Goal: Task Accomplishment & Management: Manage account settings

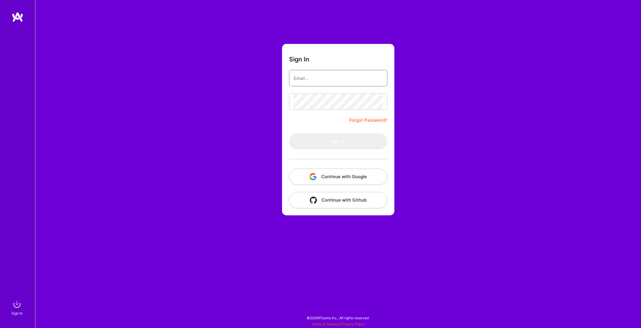
click at [309, 71] on input "email" at bounding box center [338, 78] width 89 height 15
type input "gabriel@trepa.studio"
click at [326, 173] on button "Continue with Google" at bounding box center [338, 177] width 98 height 16
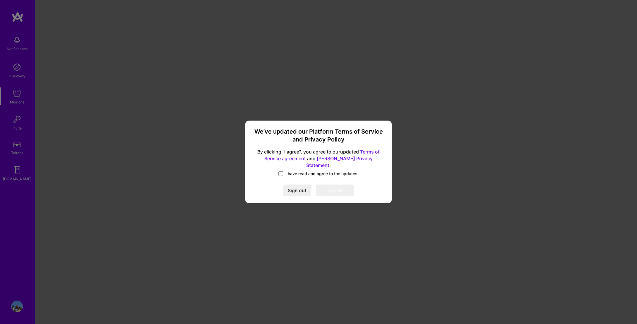
click at [284, 171] on label "I have read and agree to the updates." at bounding box center [318, 174] width 80 height 6
click at [0, 0] on input "I have read and agree to the updates." at bounding box center [0, 0] width 0 height 0
click at [332, 187] on button "I agree" at bounding box center [335, 191] width 38 height 12
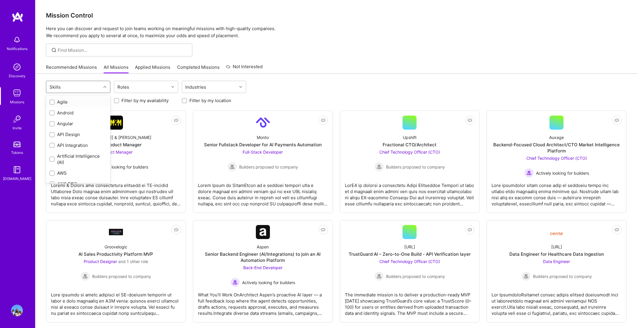
click at [80, 88] on div "Skills" at bounding box center [73, 87] width 55 height 12
click at [136, 88] on div "Roles" at bounding box center [141, 87] width 55 height 12
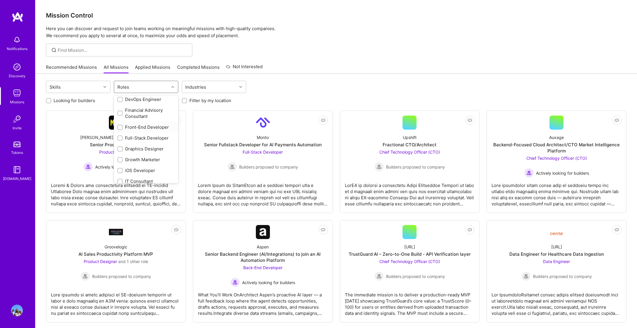
scroll to position [146, 0]
click at [153, 119] on div "Graphics Designer" at bounding box center [145, 119] width 57 height 6
checkbox input "true"
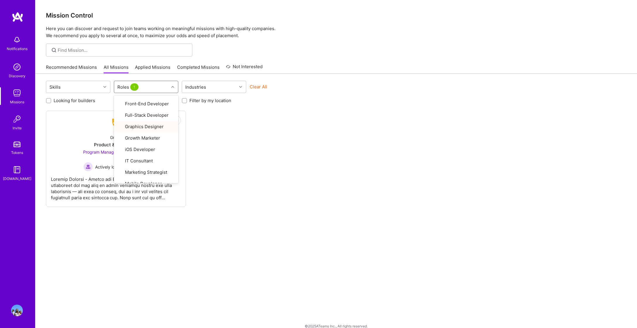
click at [219, 122] on div "Not Interested Grindr Product & Marketing Program Manager and 1 other role Acti…" at bounding box center [336, 159] width 580 height 96
click at [172, 87] on icon at bounding box center [172, 86] width 3 height 3
click at [150, 128] on div "Product Designer" at bounding box center [145, 126] width 57 height 6
checkbox input "true"
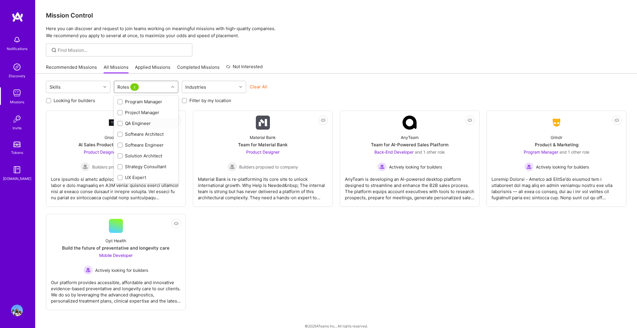
scroll to position [280, 0]
click at [144, 174] on div "UX Expert" at bounding box center [145, 177] width 57 height 6
checkbox input "true"
click at [224, 236] on div "Not Interested Groovelogic AI Sales Productivity Platform MVP Product Designer …" at bounding box center [336, 211] width 580 height 200
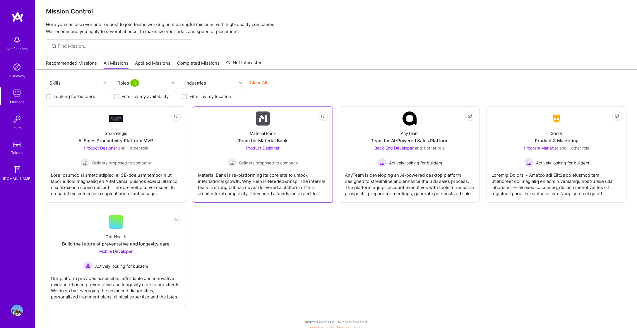
scroll to position [8, 0]
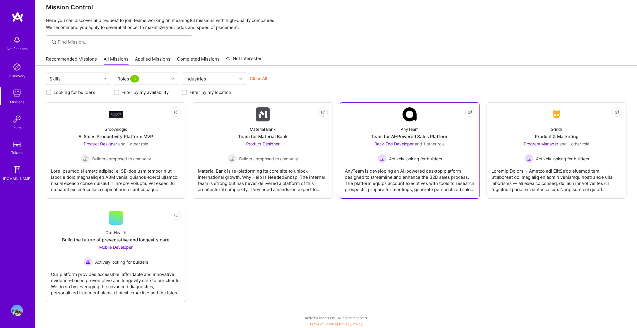
drag, startPoint x: 504, startPoint y: 151, endPoint x: 479, endPoint y: 137, distance: 29.1
click at [158, 76] on div "Roles 3" at bounding box center [141, 79] width 55 height 12
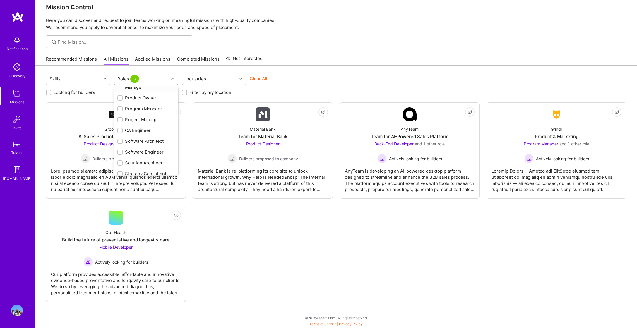
scroll to position [280, 0]
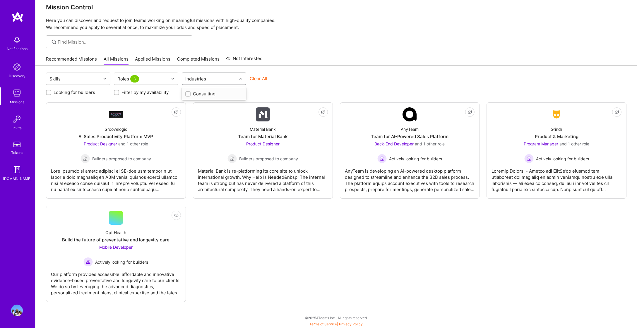
click at [199, 76] on div "Industries" at bounding box center [196, 79] width 24 height 8
click at [191, 73] on div "Industries" at bounding box center [209, 79] width 55 height 12
click at [90, 60] on link "Recommended Missions" at bounding box center [71, 61] width 51 height 10
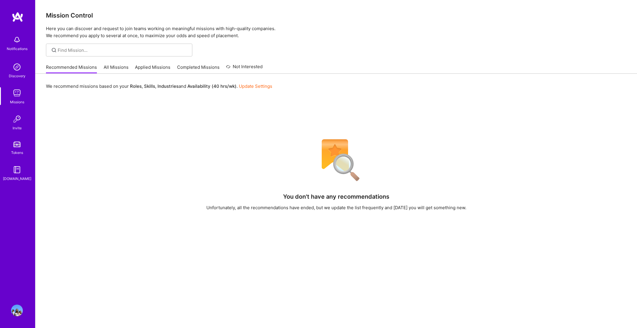
click at [112, 68] on link "All Missions" at bounding box center [116, 69] width 25 height 10
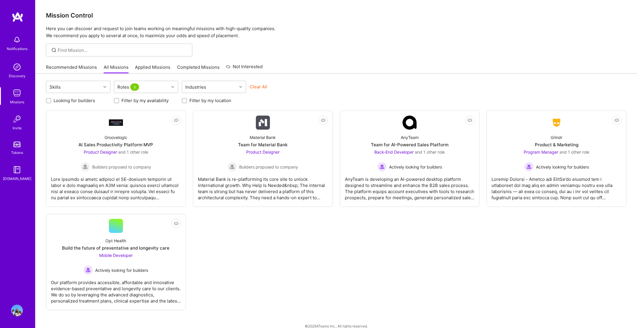
click at [148, 70] on link "Applied Missions" at bounding box center [152, 69] width 35 height 10
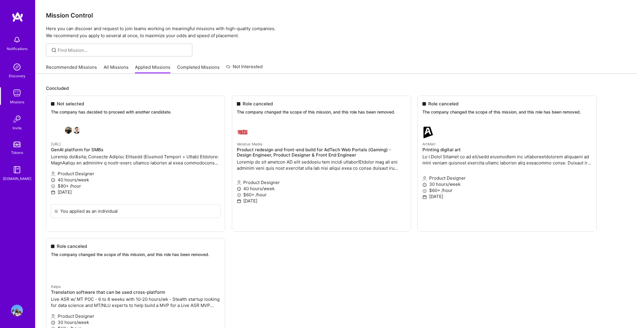
click at [189, 71] on link "Completed Missions" at bounding box center [198, 69] width 42 height 10
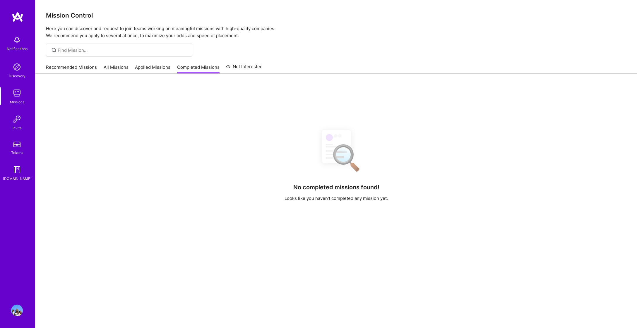
click at [160, 71] on link "Applied Missions" at bounding box center [152, 69] width 35 height 10
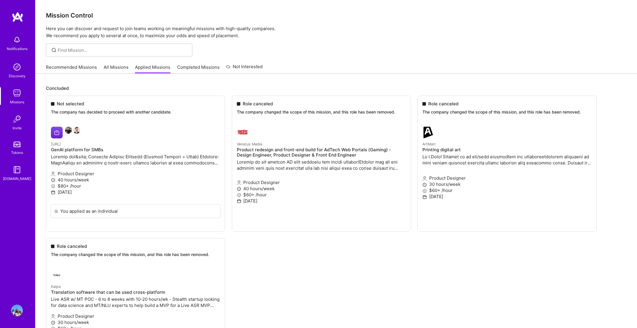
click at [174, 69] on div "Recommended Missions All Missions Applied Missions Completed Missions Not Inter…" at bounding box center [154, 67] width 217 height 13
click at [177, 69] on link "Completed Missions" at bounding box center [198, 69] width 42 height 10
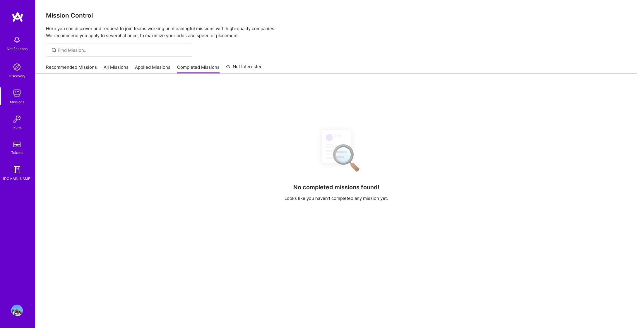
click at [233, 63] on link "Not Interested" at bounding box center [244, 68] width 37 height 11
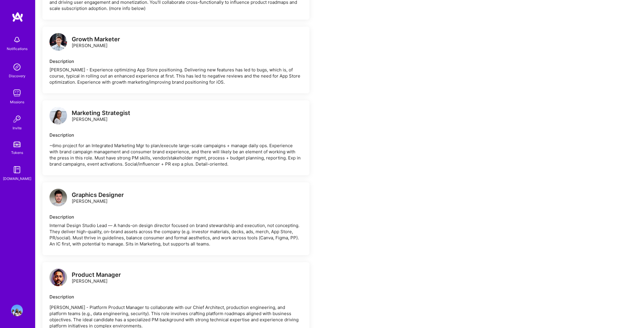
scroll to position [820, 0]
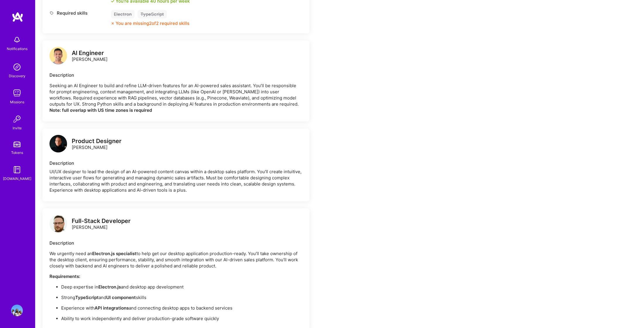
scroll to position [615, 0]
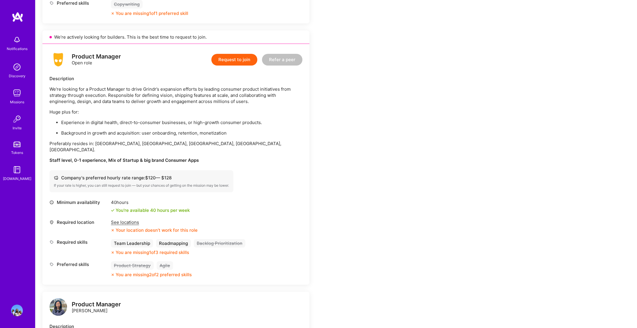
scroll to position [322, 0]
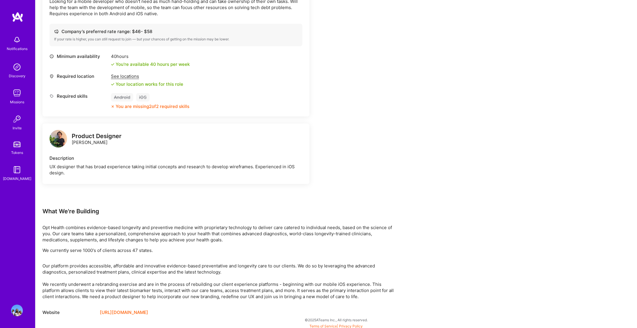
scroll to position [196, 0]
